Goal: Transaction & Acquisition: Purchase product/service

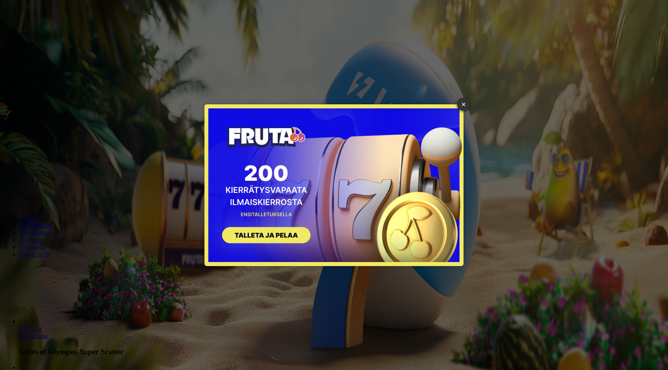
click at [283, 231] on button "SIGN UP" at bounding box center [262, 236] width 102 height 25
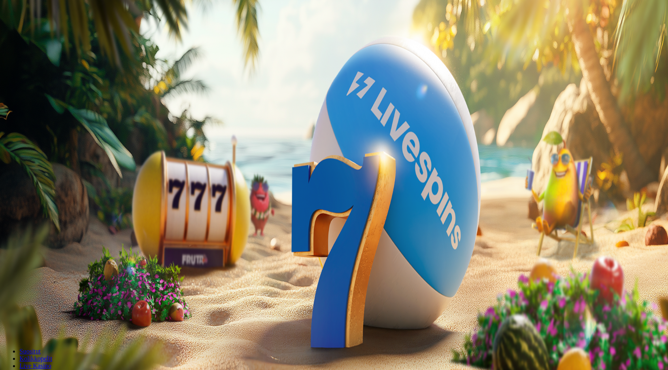
drag, startPoint x: 155, startPoint y: 65, endPoint x: 49, endPoint y: 55, distance: 106.5
click at [49, 55] on div "Talletus € 0.00 Kirjaudu Kasino Live Kasino Tarjoukset 21:52 Aloita pelaaminen …" at bounding box center [333, 106] width 661 height 206
type input "*"
type input "**"
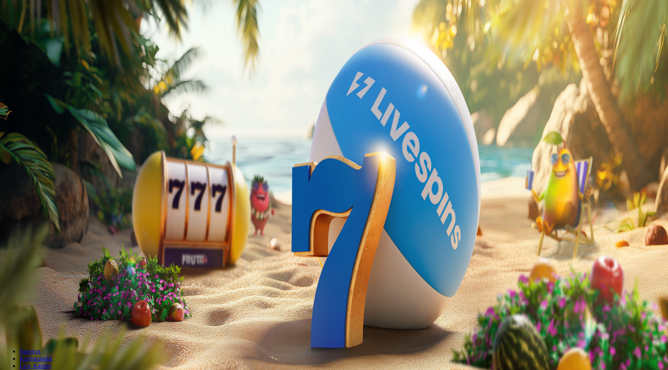
click at [55, 202] on span "TALLETA JA PELAA" at bounding box center [30, 205] width 49 height 6
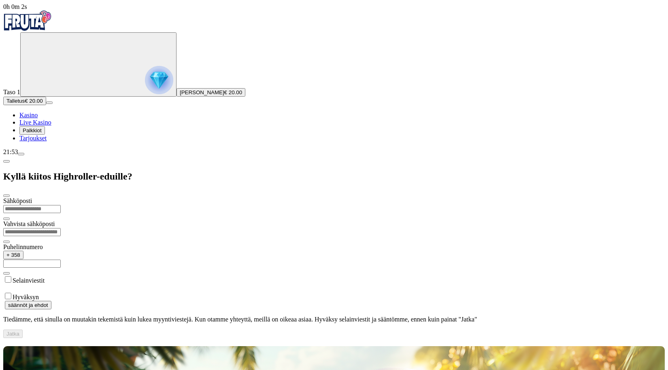
click at [61, 205] on input "email" at bounding box center [31, 209] width 57 height 8
type input "**********"
click at [61, 260] on input "**********" at bounding box center [31, 264] width 57 height 8
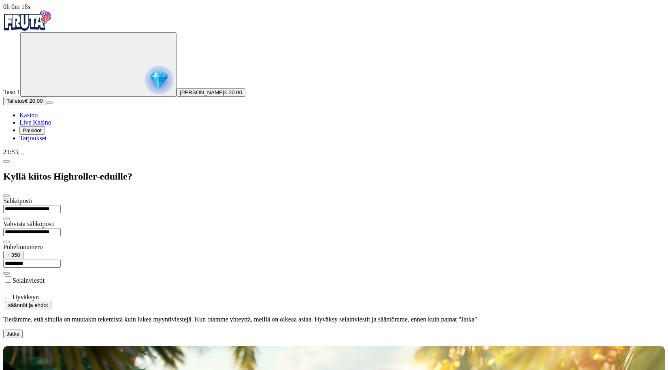
type input "*********"
click at [23, 330] on button "Jatka" at bounding box center [12, 334] width 19 height 8
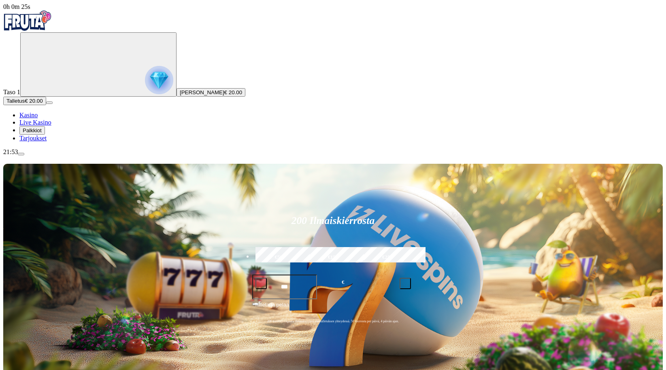
click at [45, 135] on button "Palkkiot" at bounding box center [31, 130] width 25 height 8
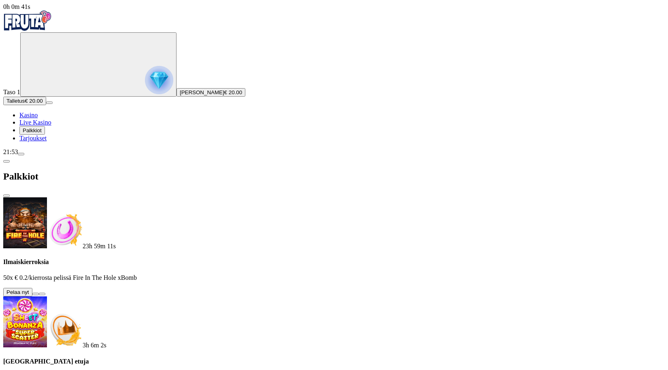
click at [39, 293] on button at bounding box center [35, 294] width 6 height 2
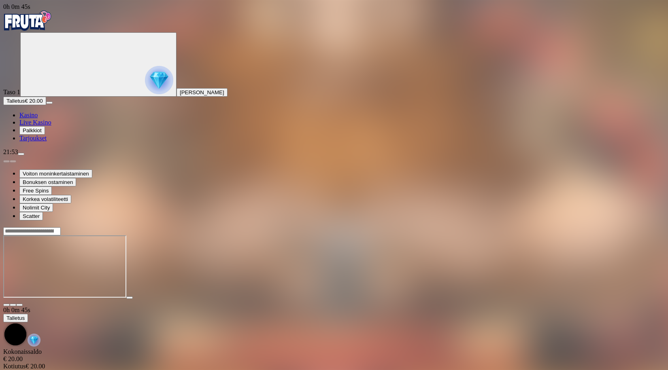
click at [19, 305] on span "fullscreen icon" at bounding box center [19, 305] width 0 height 0
drag, startPoint x: 455, startPoint y: 330, endPoint x: 488, endPoint y: 327, distance: 33.3
click at [456, 329] on main "0h 1m 35s Talletus Kokonaissaldo € 20.00 Kotiutus € 20.00 Bonukset € 0.00 Talle…" at bounding box center [333, 306] width 661 height 159
click at [19, 305] on span "fullscreen icon" at bounding box center [19, 305] width 0 height 0
click at [52, 27] on img "Primary" at bounding box center [27, 21] width 49 height 20
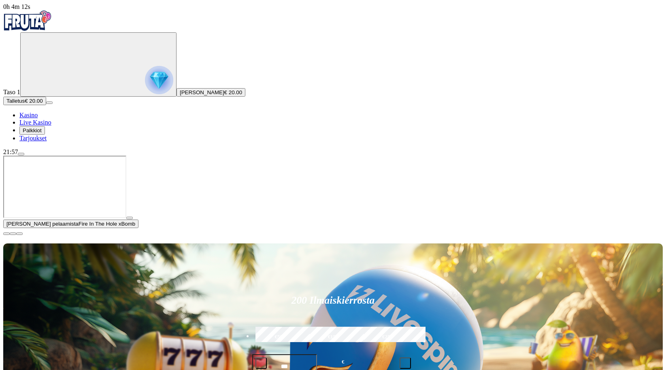
click at [6, 234] on span "close icon" at bounding box center [6, 234] width 0 height 0
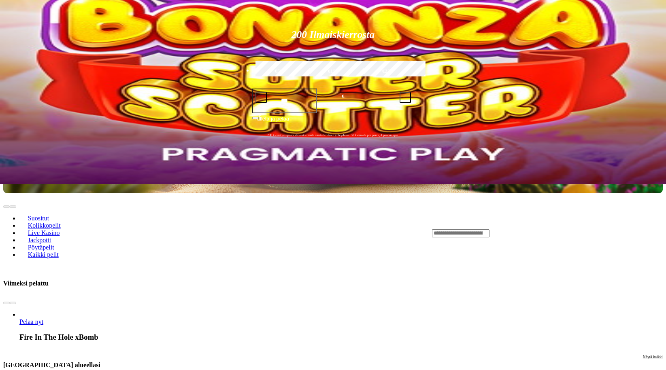
scroll to position [202, 0]
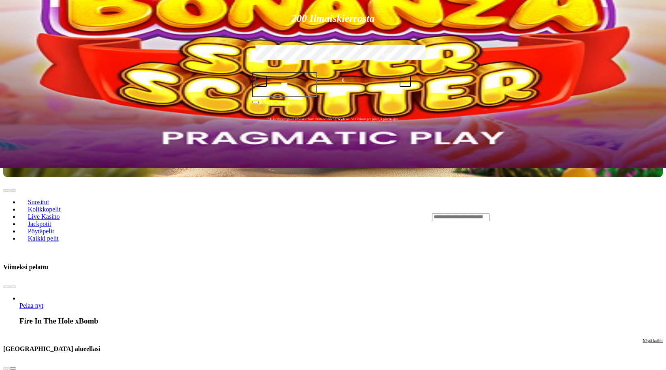
click at [13, 369] on span "chevron-right icon" at bounding box center [13, 369] width 0 height 0
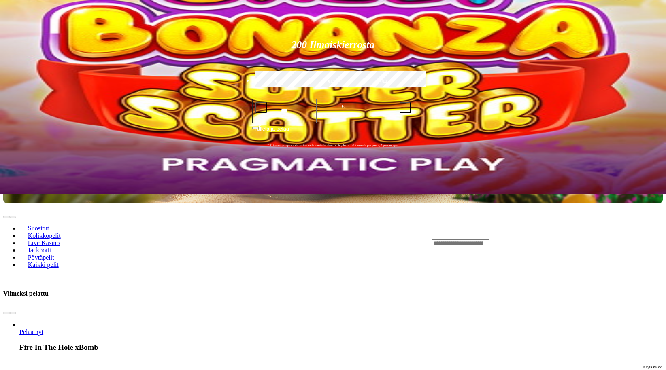
scroll to position [81, 0]
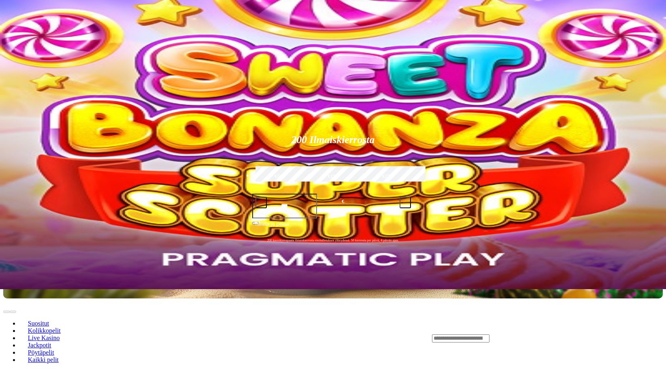
click at [487, 335] on input "Search" at bounding box center [460, 339] width 57 height 8
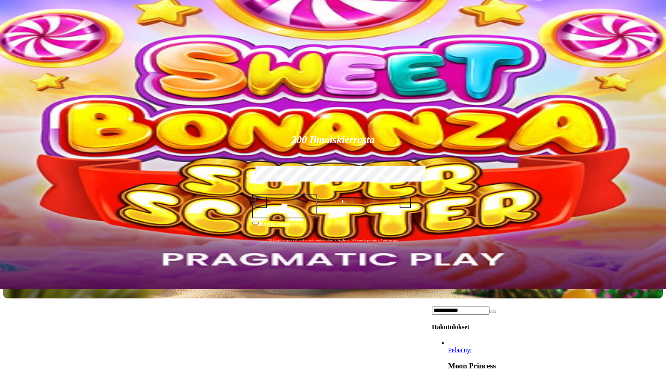
type input "**********"
click at [472, 347] on span "Pelaa nyt" at bounding box center [460, 350] width 24 height 7
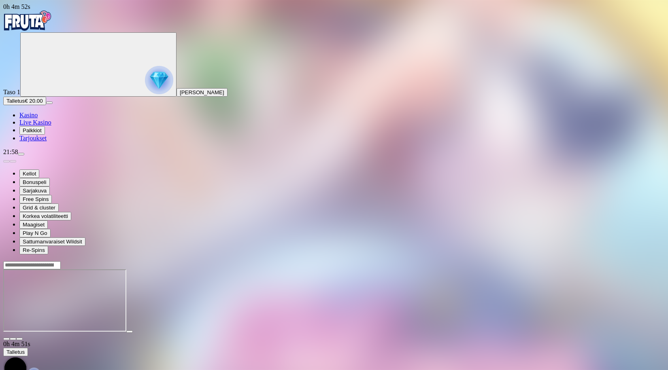
click at [19, 339] on span "fullscreen icon" at bounding box center [19, 339] width 0 height 0
click at [42, 134] on span "Palkkiot" at bounding box center [32, 130] width 19 height 6
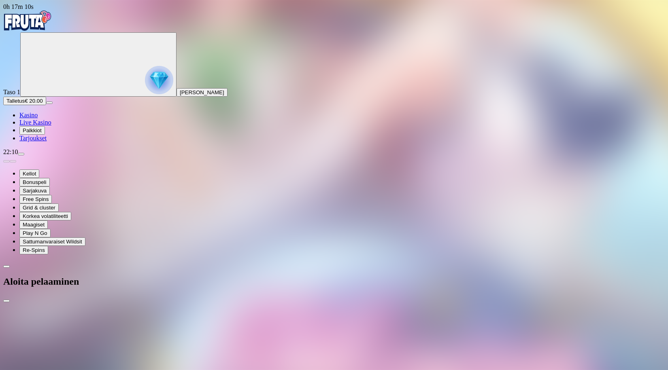
click at [6, 301] on span "close icon" at bounding box center [6, 301] width 0 height 0
click at [49, 32] on div "Primary" at bounding box center [333, 22] width 661 height 22
click at [52, 24] on img "Primary" at bounding box center [27, 21] width 49 height 20
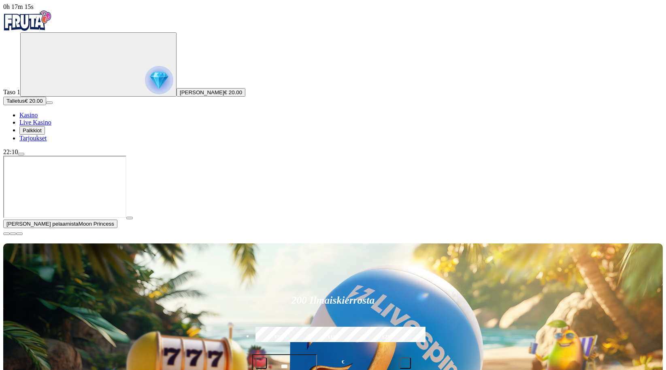
click at [6, 234] on span "close icon" at bounding box center [6, 234] width 0 height 0
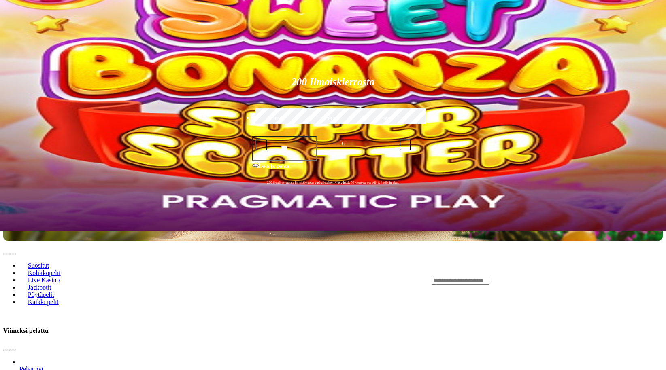
scroll to position [121, 0]
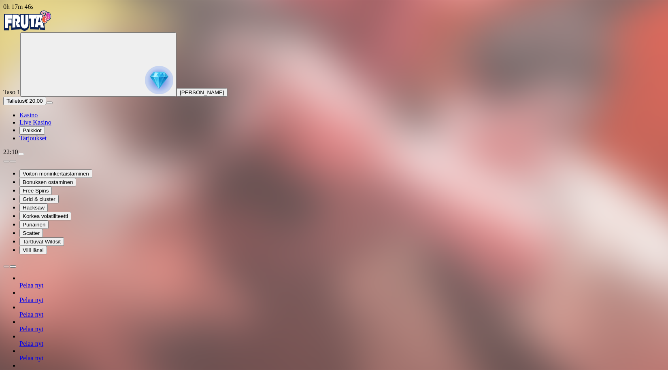
click at [47, 15] on div "Primary" at bounding box center [333, 22] width 661 height 22
click at [52, 27] on img "Primary" at bounding box center [27, 21] width 49 height 20
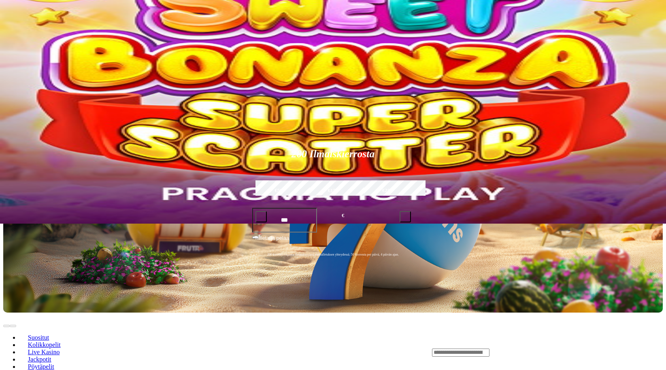
scroll to position [162, 0]
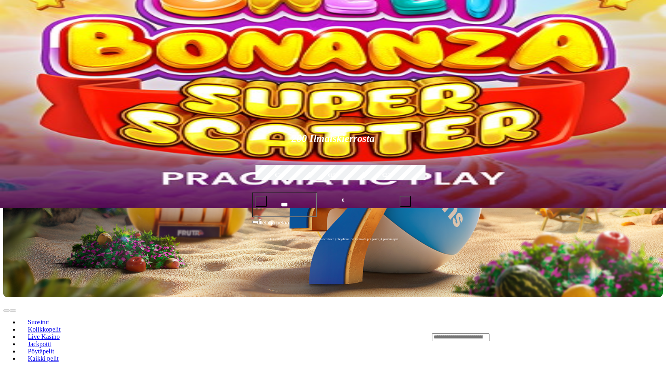
click at [6, 72] on span "close icon" at bounding box center [6, 72] width 0 height 0
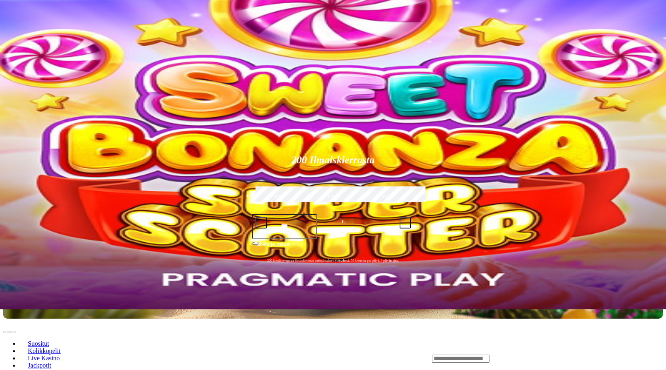
scroll to position [40, 0]
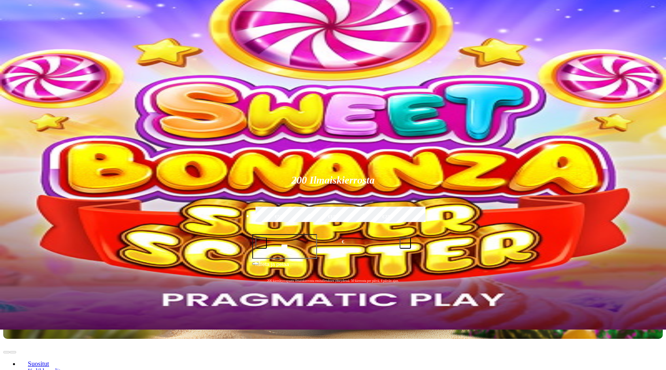
type input "******"
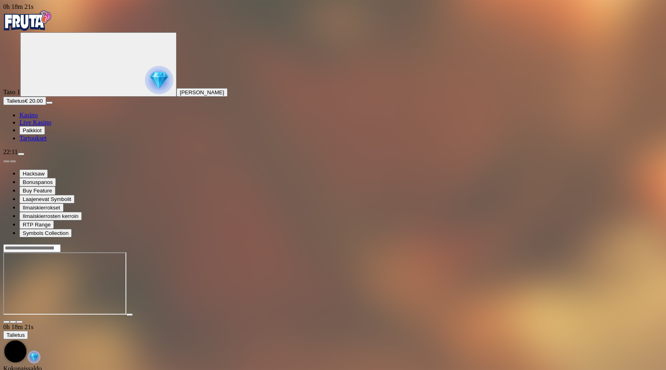
click at [57, 32] on div "Primary" at bounding box center [332, 22] width 659 height 22
click at [52, 29] on img "Primary" at bounding box center [27, 21] width 49 height 20
click at [52, 25] on img "Primary" at bounding box center [27, 21] width 49 height 20
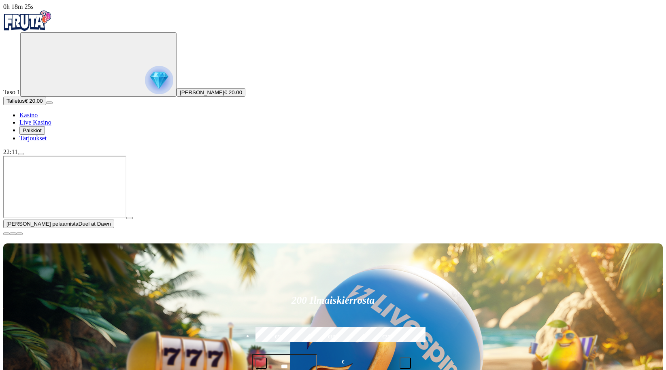
click at [133, 219] on button "button" at bounding box center [129, 218] width 6 height 2
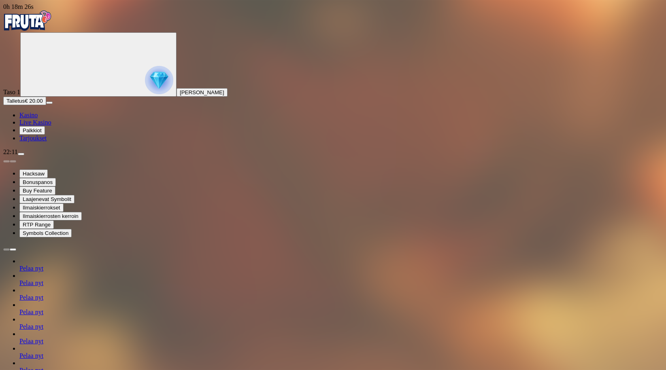
click at [48, 21] on img "Primary" at bounding box center [27, 21] width 49 height 20
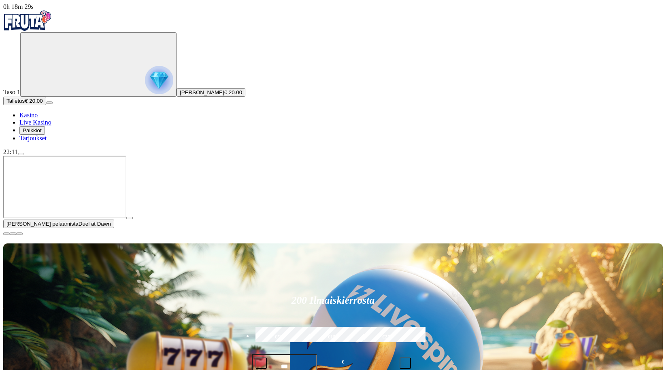
click at [6, 234] on span "close icon" at bounding box center [6, 234] width 0 height 0
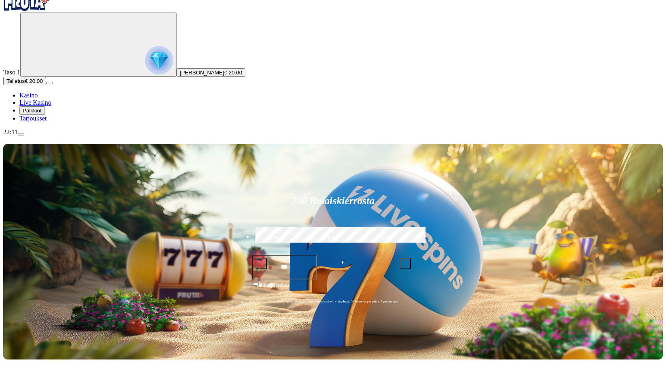
scroll to position [121, 0]
